Goal: Information Seeking & Learning: Learn about a topic

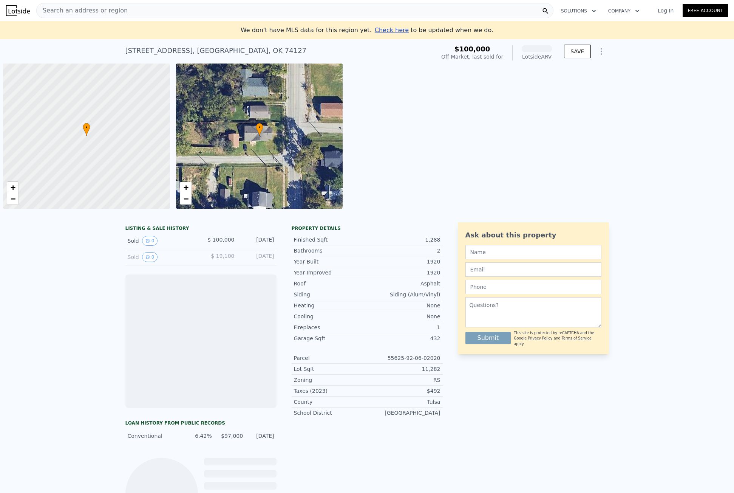
scroll to position [0, 3]
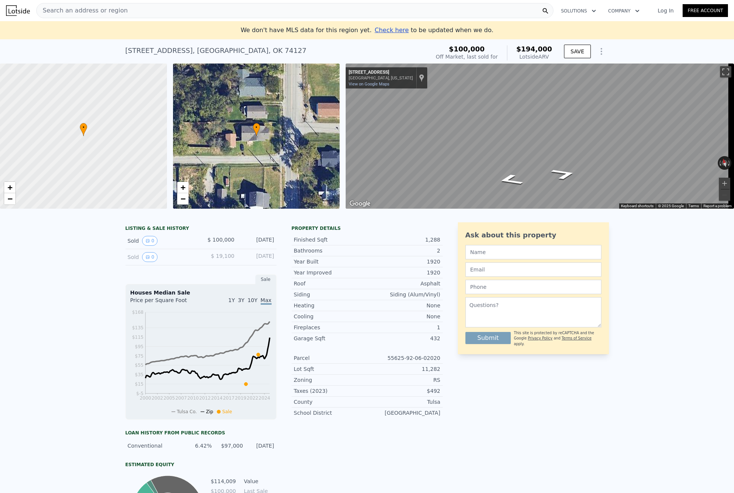
click at [59, 6] on div "Search an address or region" at bounding box center [82, 10] width 91 height 14
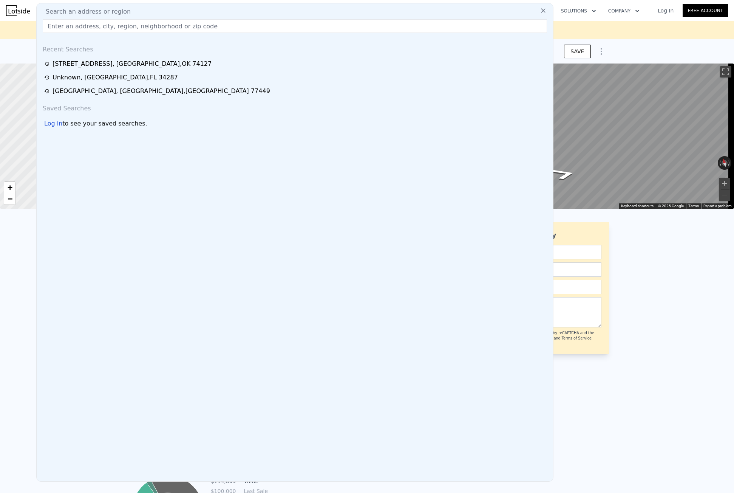
click at [72, 28] on input "text" at bounding box center [295, 26] width 505 height 14
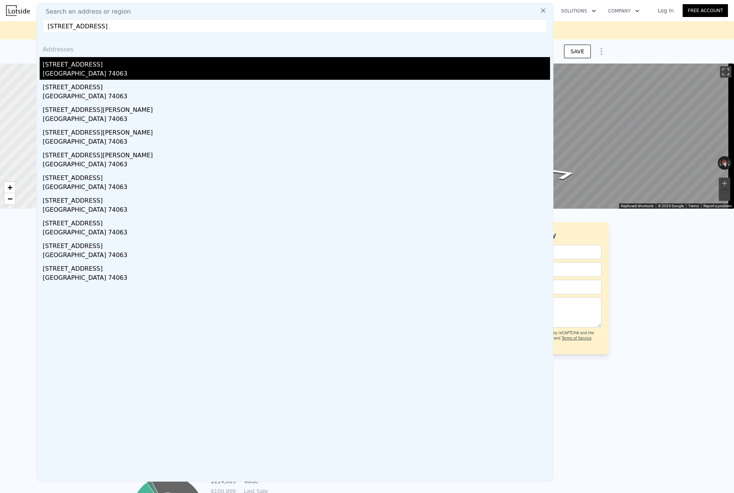
type input "[STREET_ADDRESS]"
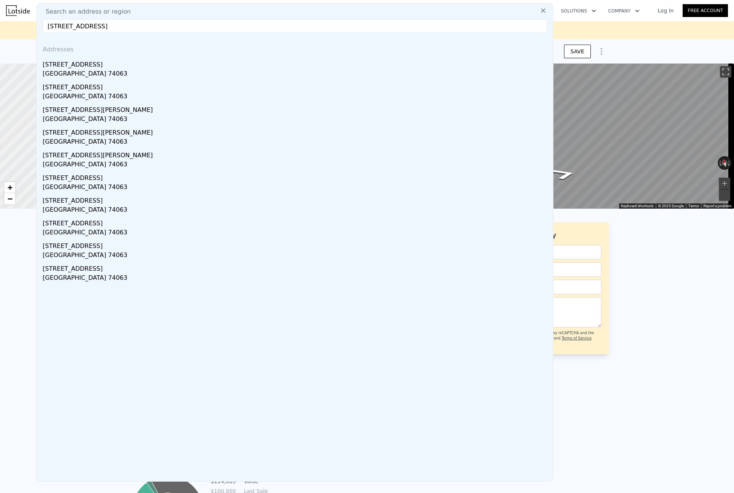
click at [76, 68] on div "[STREET_ADDRESS]" at bounding box center [297, 63] width 508 height 12
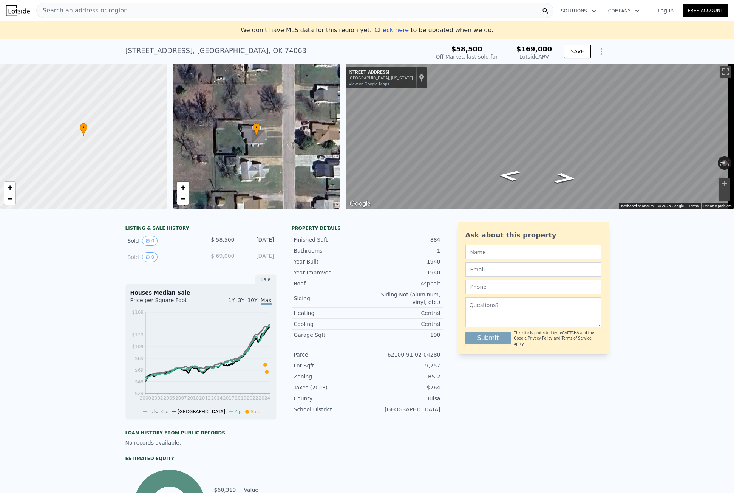
click at [127, 9] on div "Search an address or region" at bounding box center [294, 10] width 517 height 15
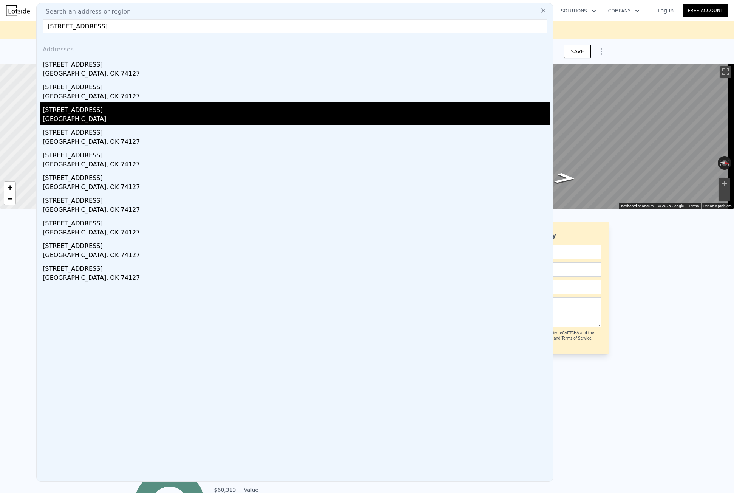
type input "[STREET_ADDRESS]"
click at [141, 114] on div "[STREET_ADDRESS]" at bounding box center [297, 108] width 508 height 12
type input "2"
type input "963"
type input "1555"
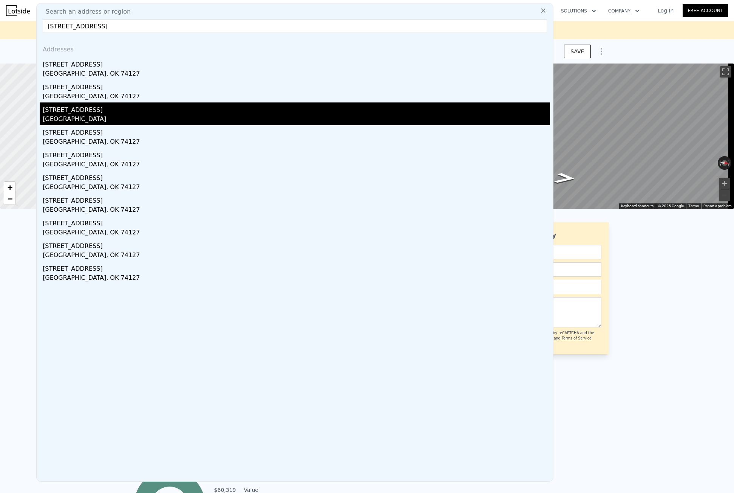
type input "6665"
type input "19733"
type input "$ 194,000"
type input "5"
type input "$ 75,209"
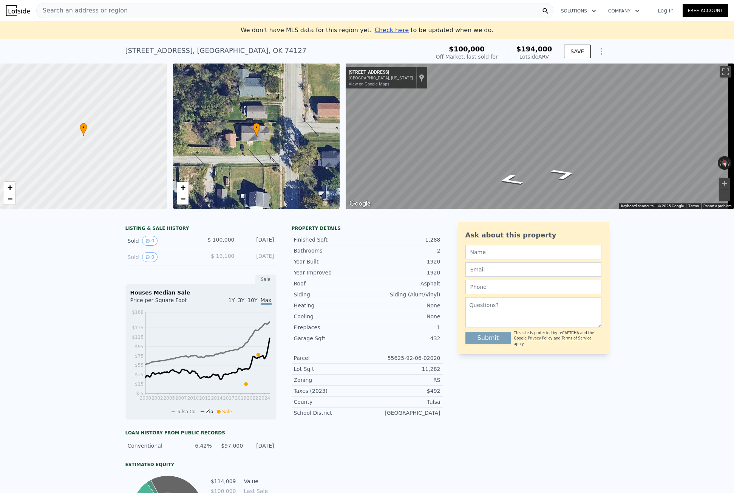
type input "1"
type input "768"
type input "1198"
type input "6490"
type input "9757"
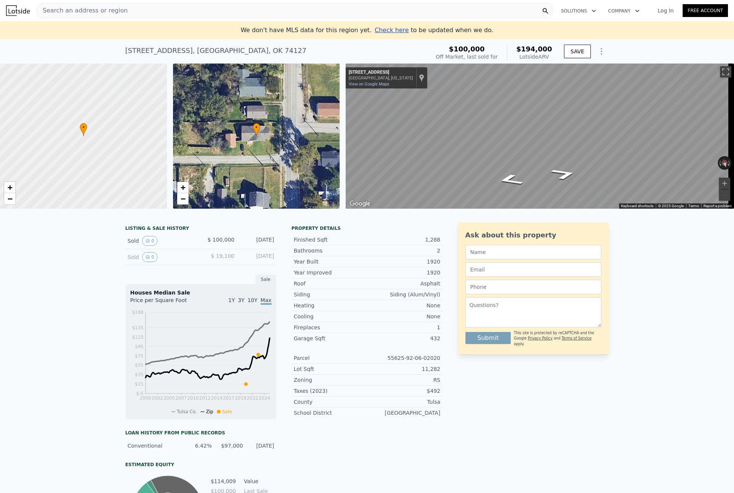
type input "$ 169,000"
type input "4"
type input "$ 96,224"
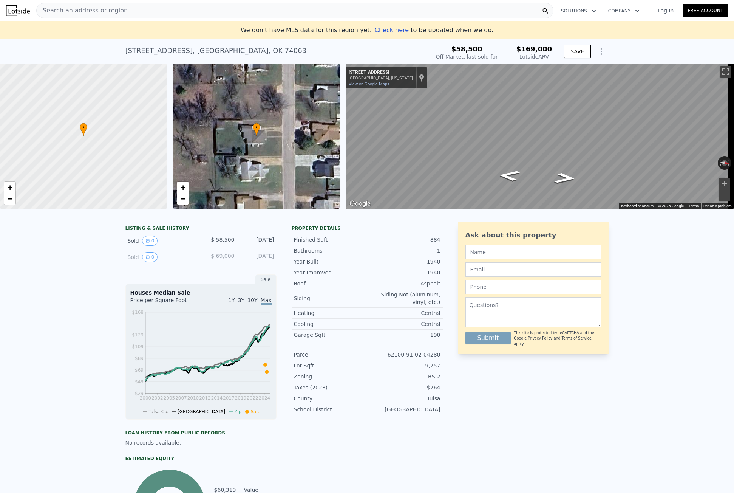
click at [65, 9] on span "Search an address or region" at bounding box center [82, 10] width 91 height 9
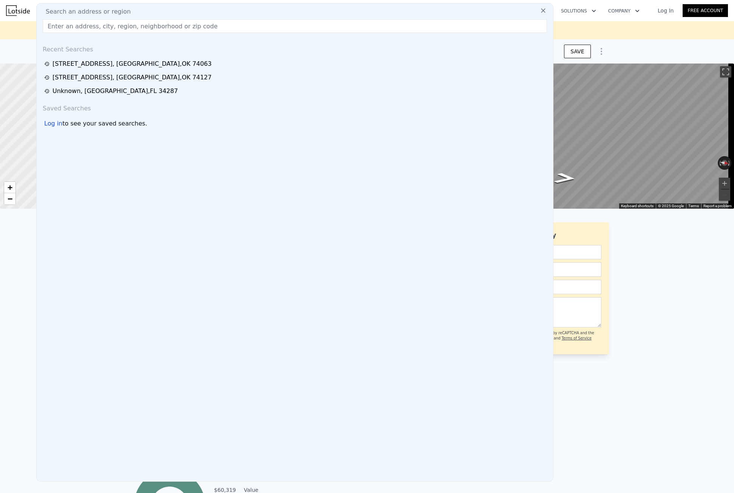
click at [71, 26] on input "text" at bounding box center [295, 26] width 505 height 14
type input "[STREET_ADDRESS]"
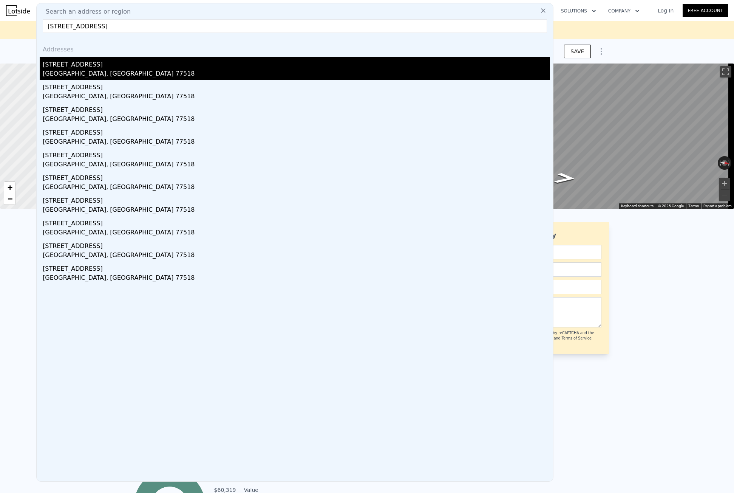
click at [112, 57] on div "[STREET_ADDRESS]" at bounding box center [297, 63] width 508 height 12
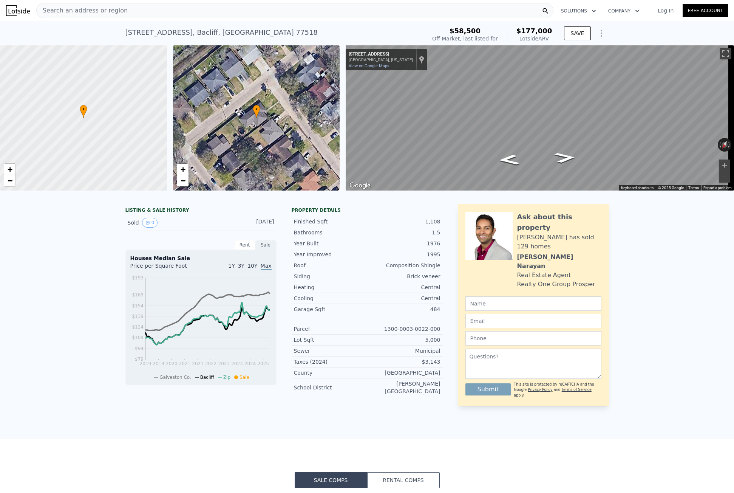
click at [77, 9] on span "Search an address or region" at bounding box center [82, 10] width 91 height 9
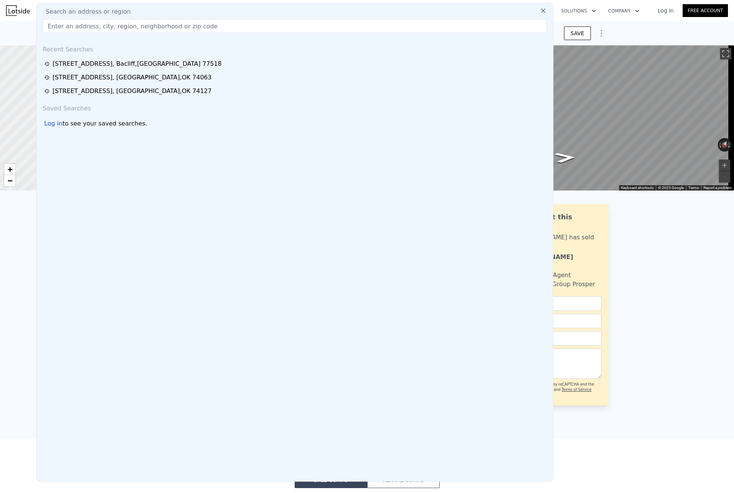
drag, startPoint x: 77, startPoint y: 9, endPoint x: 71, endPoint y: 19, distance: 12.0
click at [71, 19] on div "Search an address or region Recent Searches [STREET_ADDRESS] [STREET_ADDRESS] […" at bounding box center [294, 242] width 517 height 478
click at [70, 23] on input "text" at bounding box center [295, 26] width 505 height 14
paste input "[STREET_ADDRESS][PERSON_NAME]"
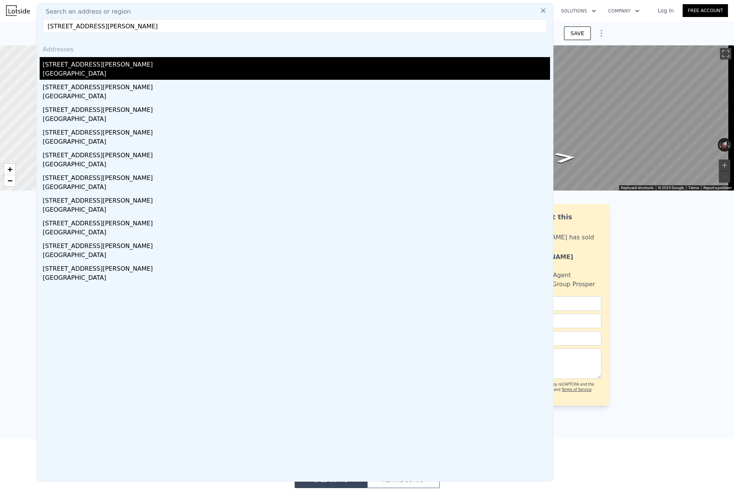
type input "[STREET_ADDRESS][PERSON_NAME]"
click at [86, 67] on div "[STREET_ADDRESS][PERSON_NAME]" at bounding box center [297, 63] width 508 height 12
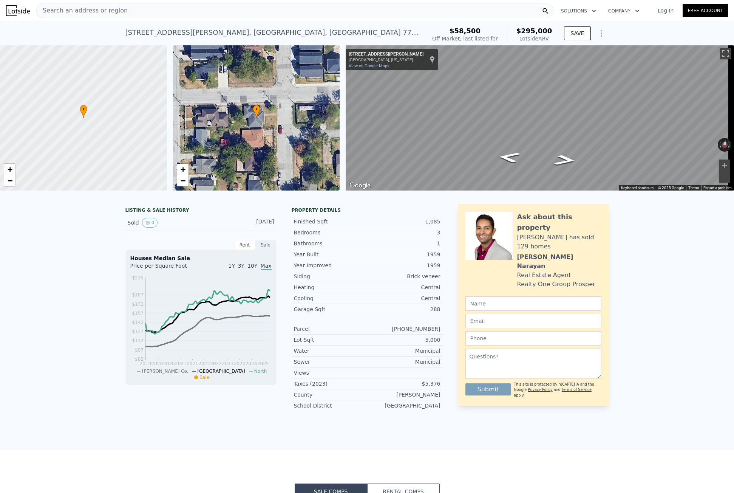
click at [128, 30] on div "[STREET_ADDRESS][PERSON_NAME]" at bounding box center [272, 32] width 295 height 11
click at [125, 15] on div "Search an address or region Solutions Company Open main menu Log In Free Account" at bounding box center [367, 11] width 722 height 18
click at [126, 12] on div "Search an address or region" at bounding box center [294, 10] width 517 height 15
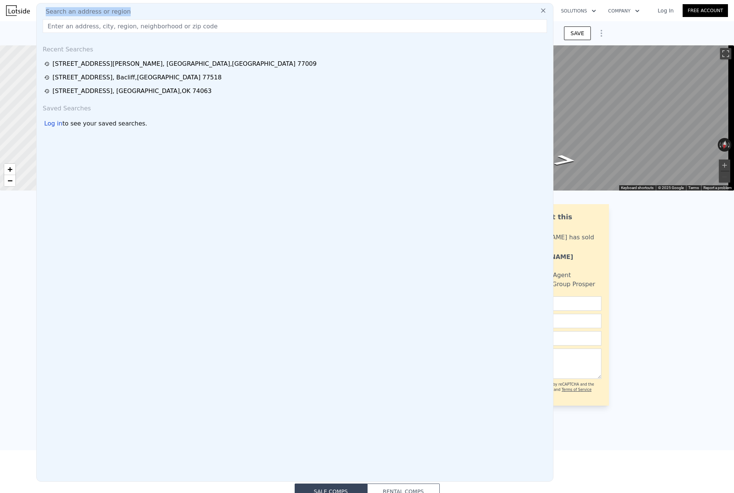
click at [126, 12] on div "Search an address or region" at bounding box center [295, 11] width 511 height 9
click at [118, 23] on input "text" at bounding box center [295, 26] width 505 height 14
paste input "[STREET_ADDRESS]"
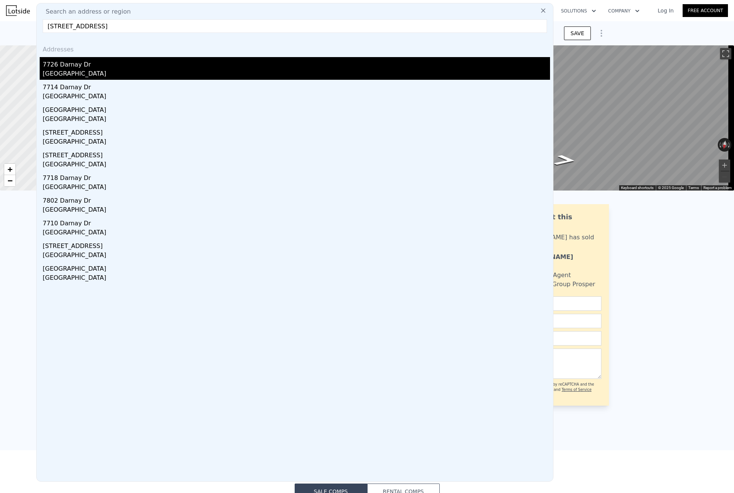
type input "[STREET_ADDRESS]"
click at [82, 62] on div "7726 Darnay Dr" at bounding box center [297, 63] width 508 height 12
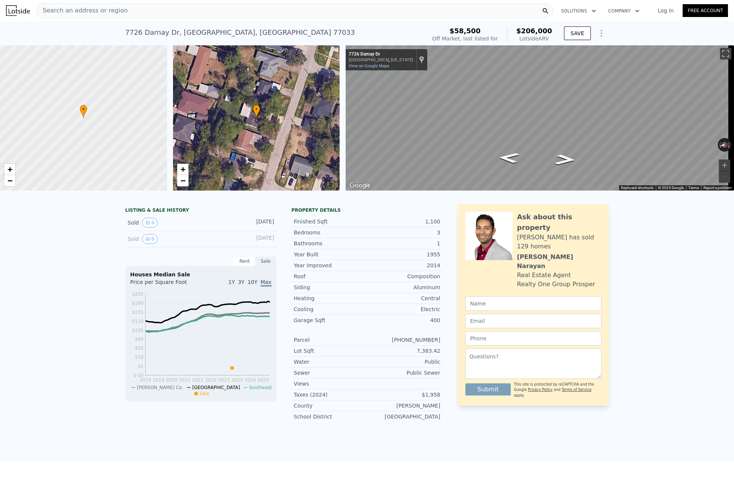
click at [69, 8] on span "Search an address or region" at bounding box center [82, 10] width 91 height 9
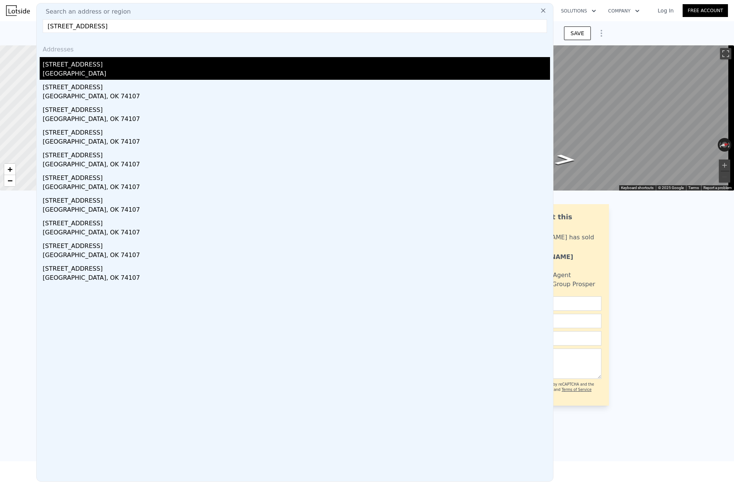
type input "[STREET_ADDRESS]"
click at [79, 62] on div "[STREET_ADDRESS]" at bounding box center [297, 63] width 508 height 12
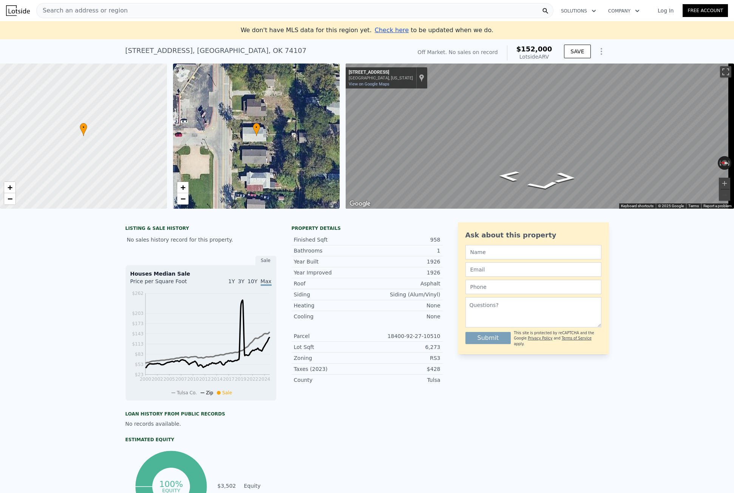
click at [73, 7] on span "Search an address or region" at bounding box center [82, 10] width 91 height 9
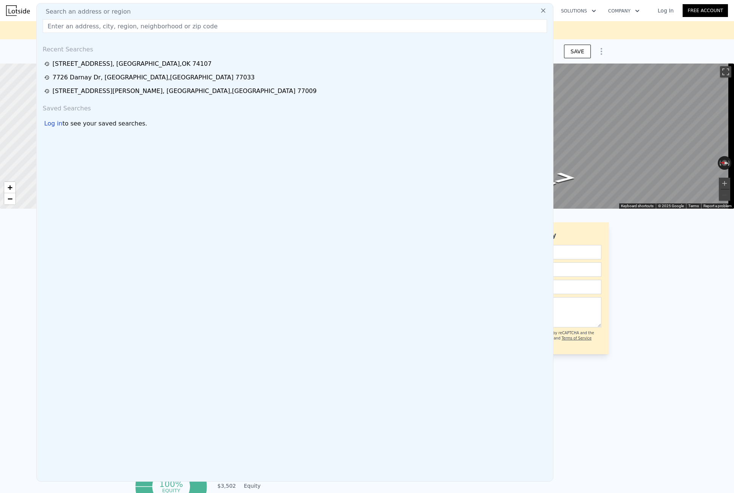
click at [159, 22] on input "text" at bounding box center [295, 26] width 505 height 14
paste input "[STREET_ADDRESS][PERSON_NAME]"
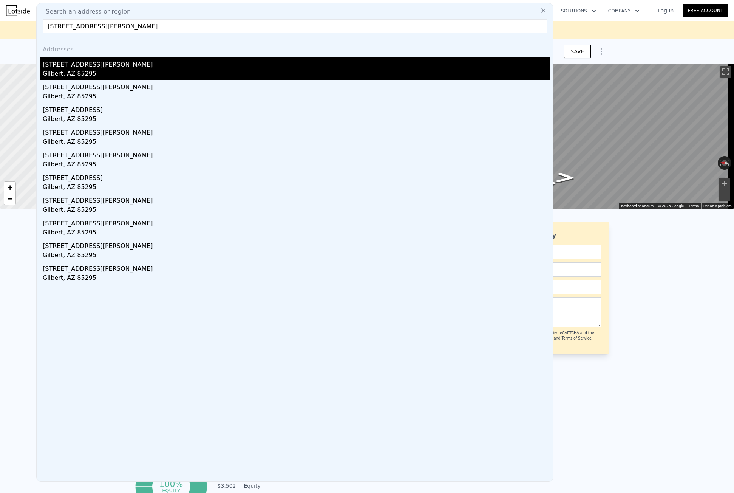
type input "[STREET_ADDRESS][PERSON_NAME]"
click at [87, 64] on div "[STREET_ADDRESS][PERSON_NAME]" at bounding box center [297, 63] width 508 height 12
